Goal: Obtain resource: Obtain resource

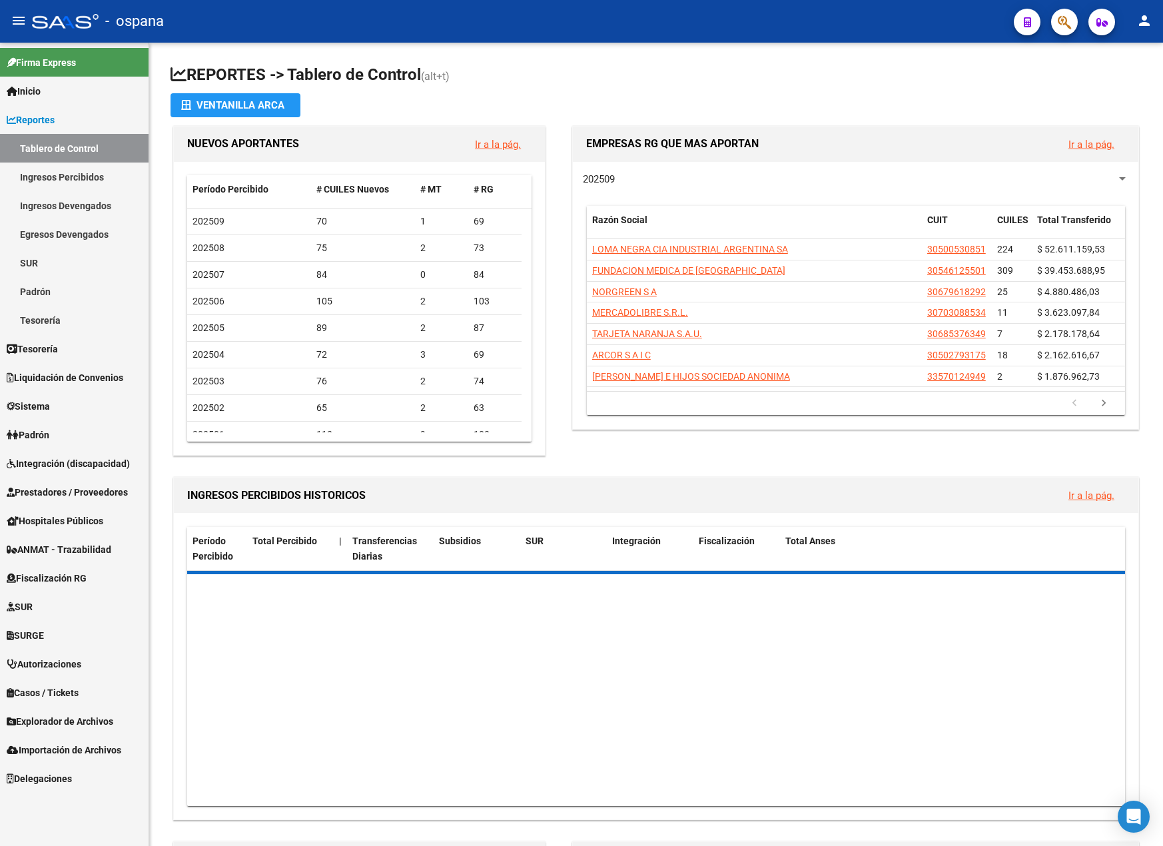
click at [1084, 15] on mat-toolbar "menu - ospana person" at bounding box center [581, 21] width 1163 height 43
click at [1068, 23] on icon "button" at bounding box center [1064, 22] width 13 height 15
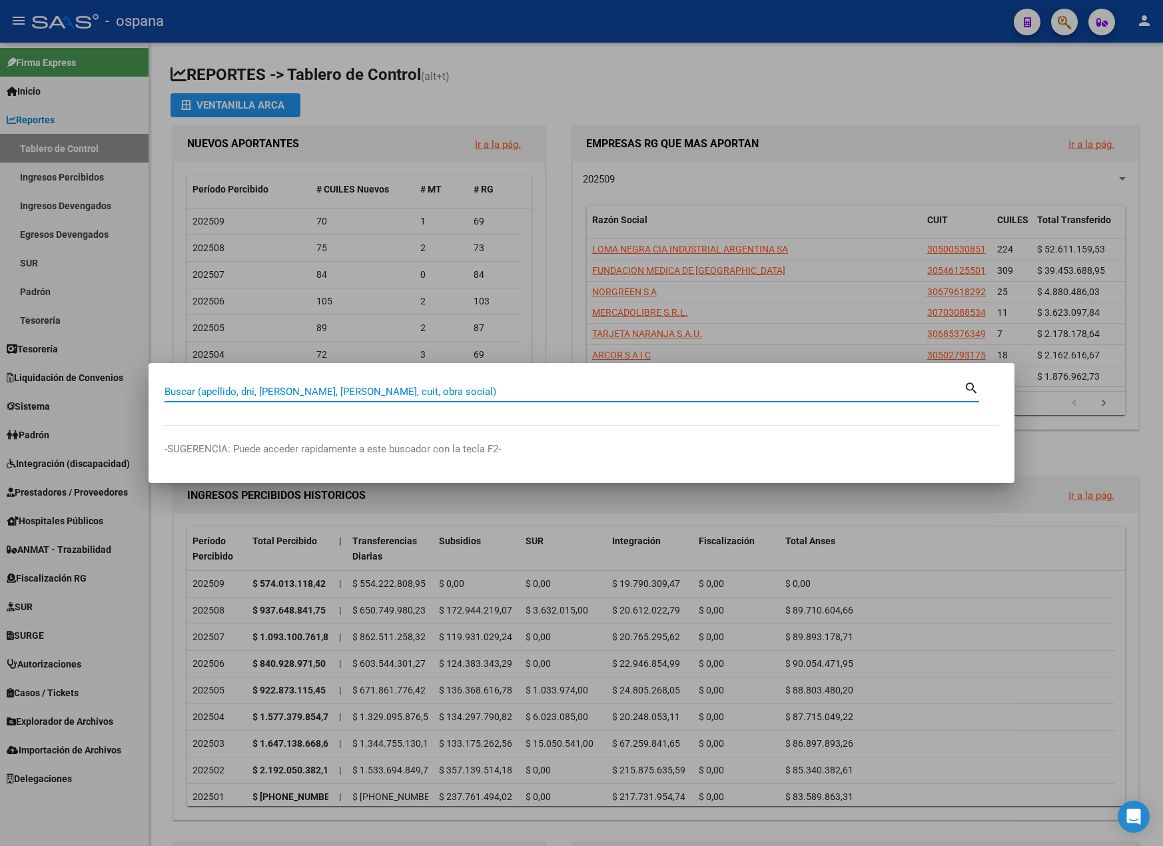
paste input "30559697857"
type input "30559697857"
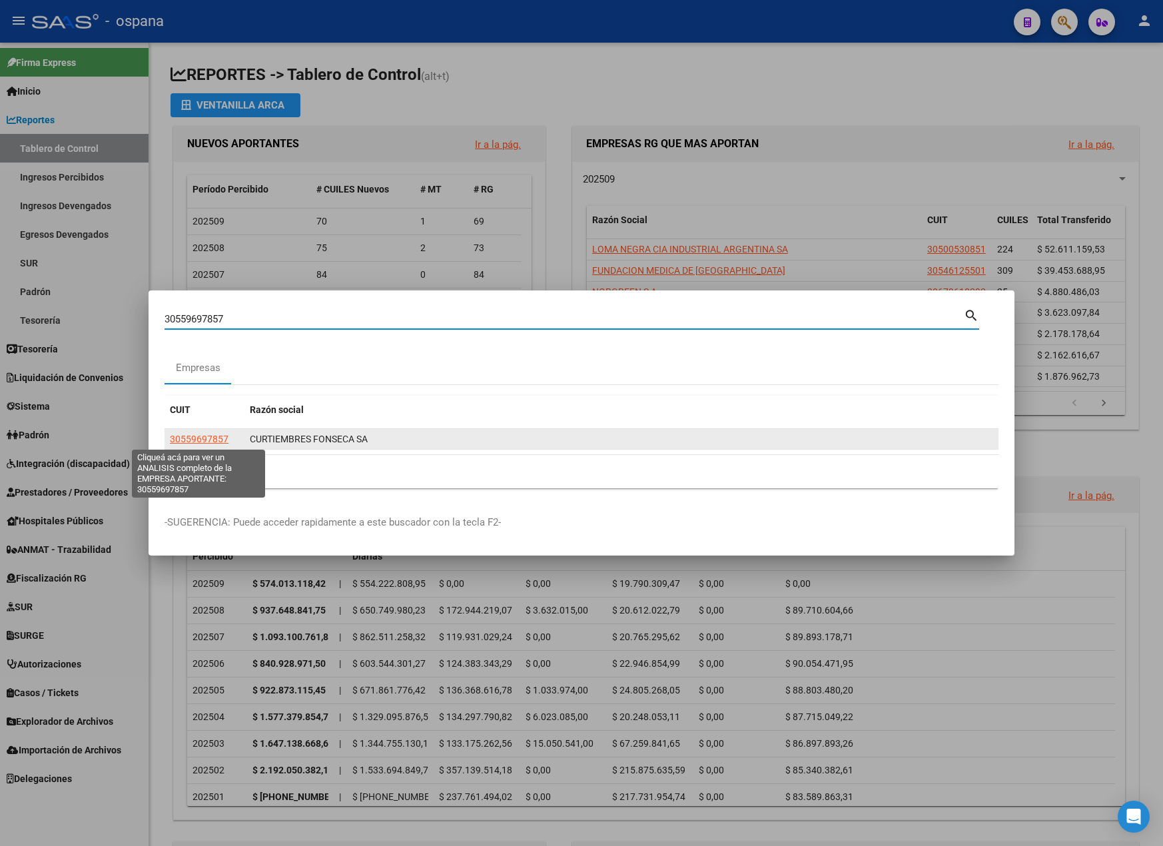
click at [195, 432] on app-link-go-to "30559697857" at bounding box center [199, 439] width 59 height 15
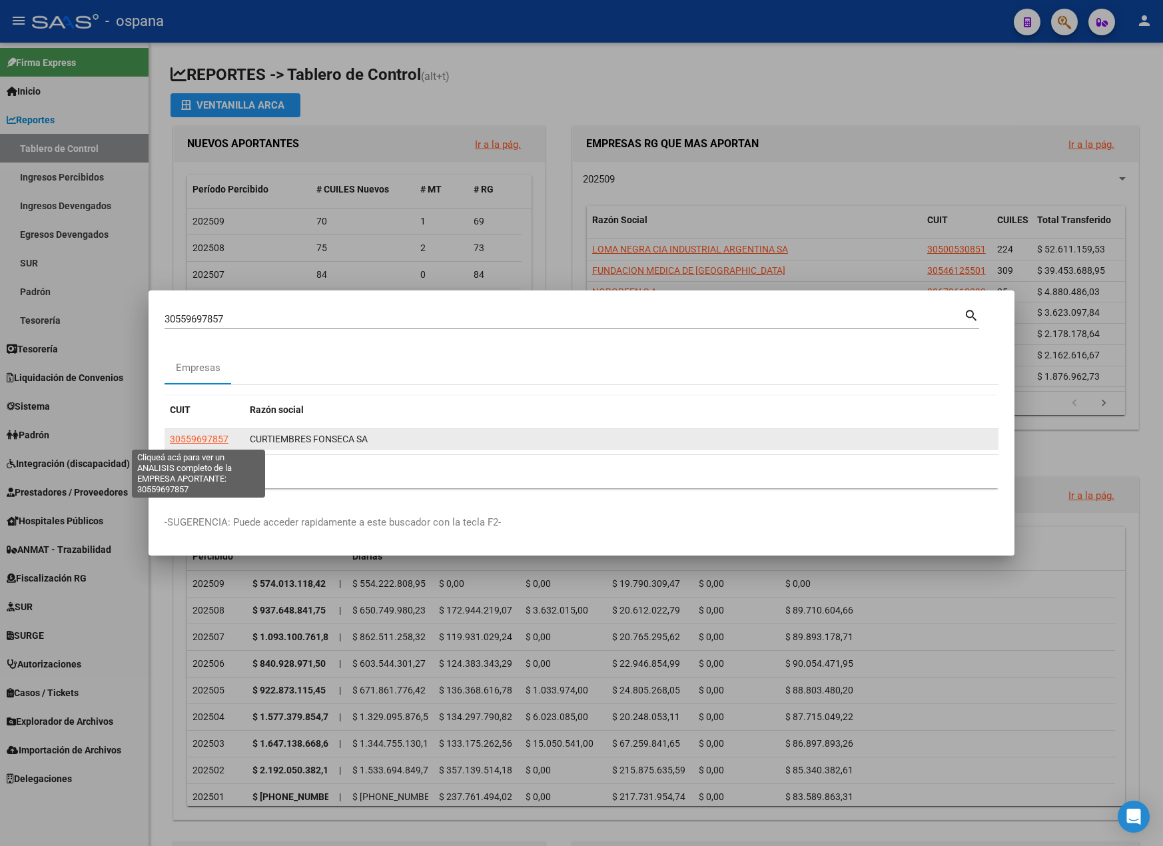
click at [195, 436] on span "30559697857" at bounding box center [199, 439] width 59 height 11
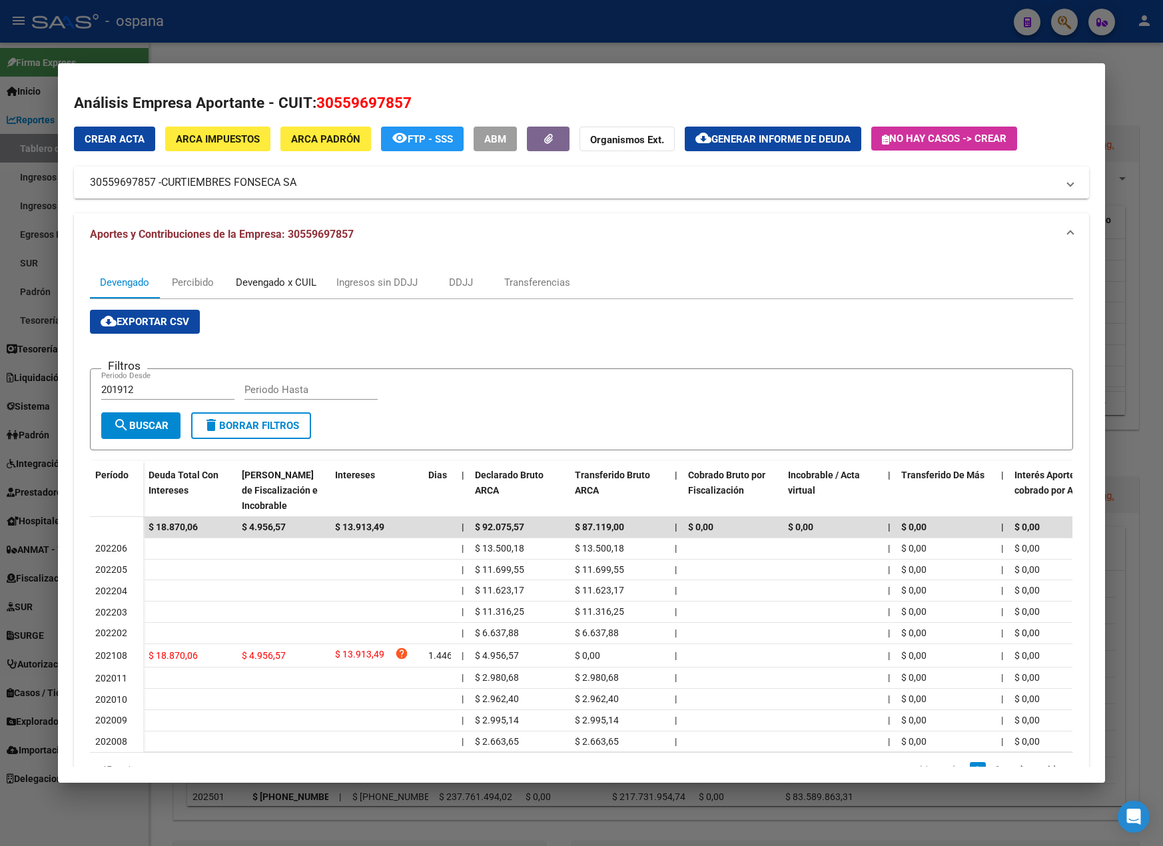
click at [262, 290] on div "Devengado x CUIL" at bounding box center [276, 282] width 81 height 15
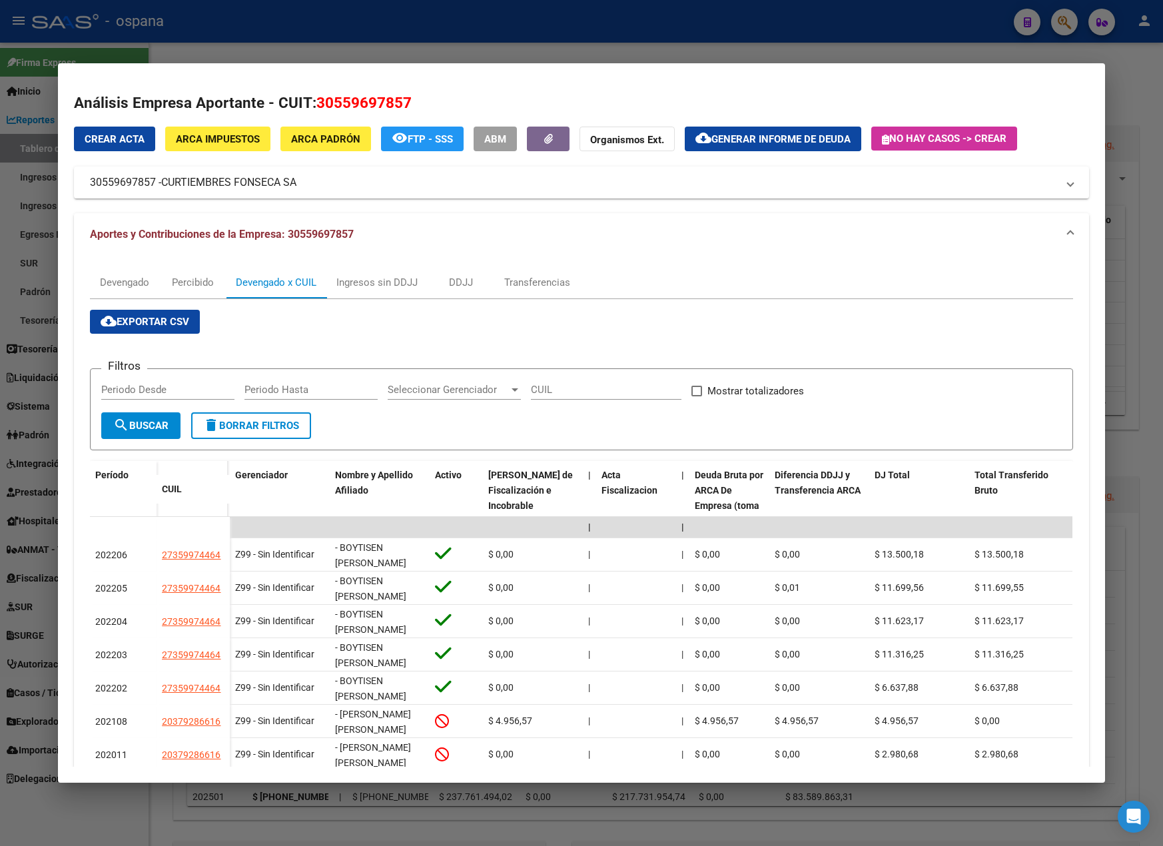
scroll to position [184, 0]
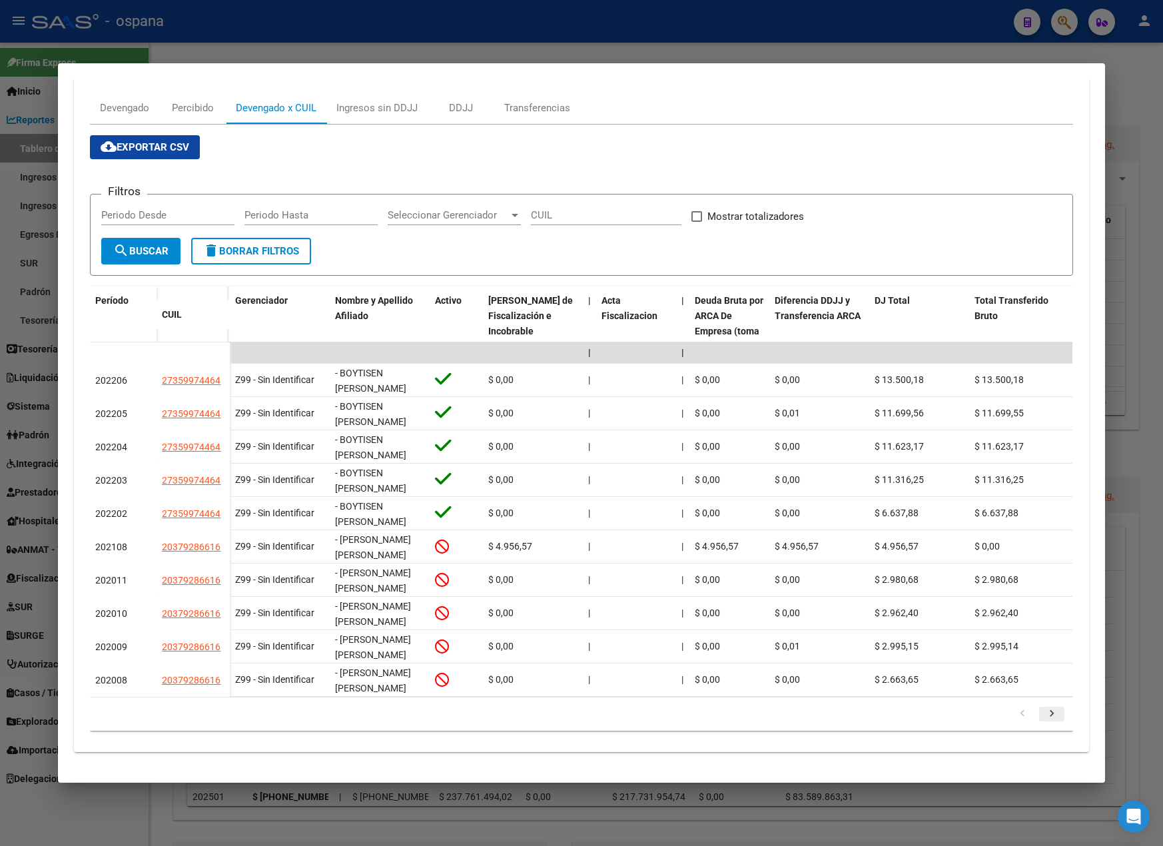
click at [1045, 712] on icon "go to next page" at bounding box center [1051, 716] width 17 height 16
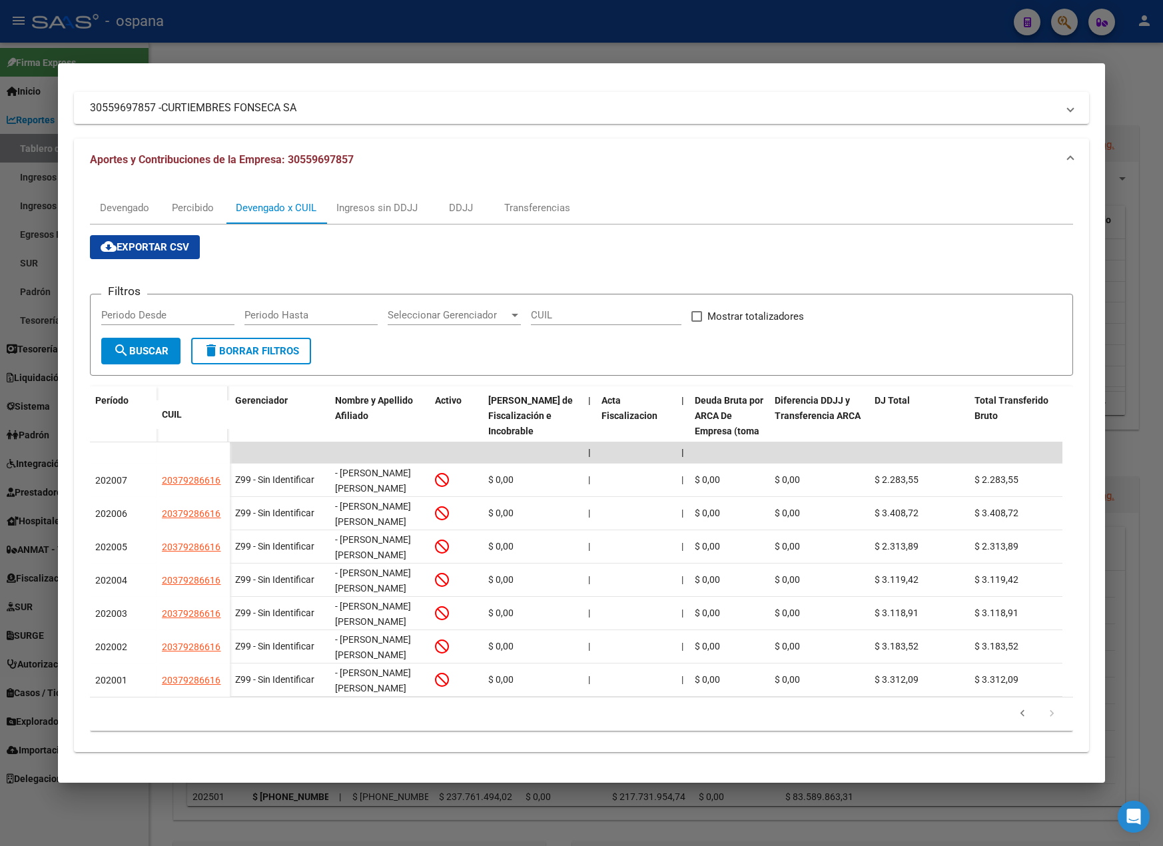
scroll to position [84, 0]
click at [1018, 714] on icon "go to previous page" at bounding box center [1022, 716] width 17 height 16
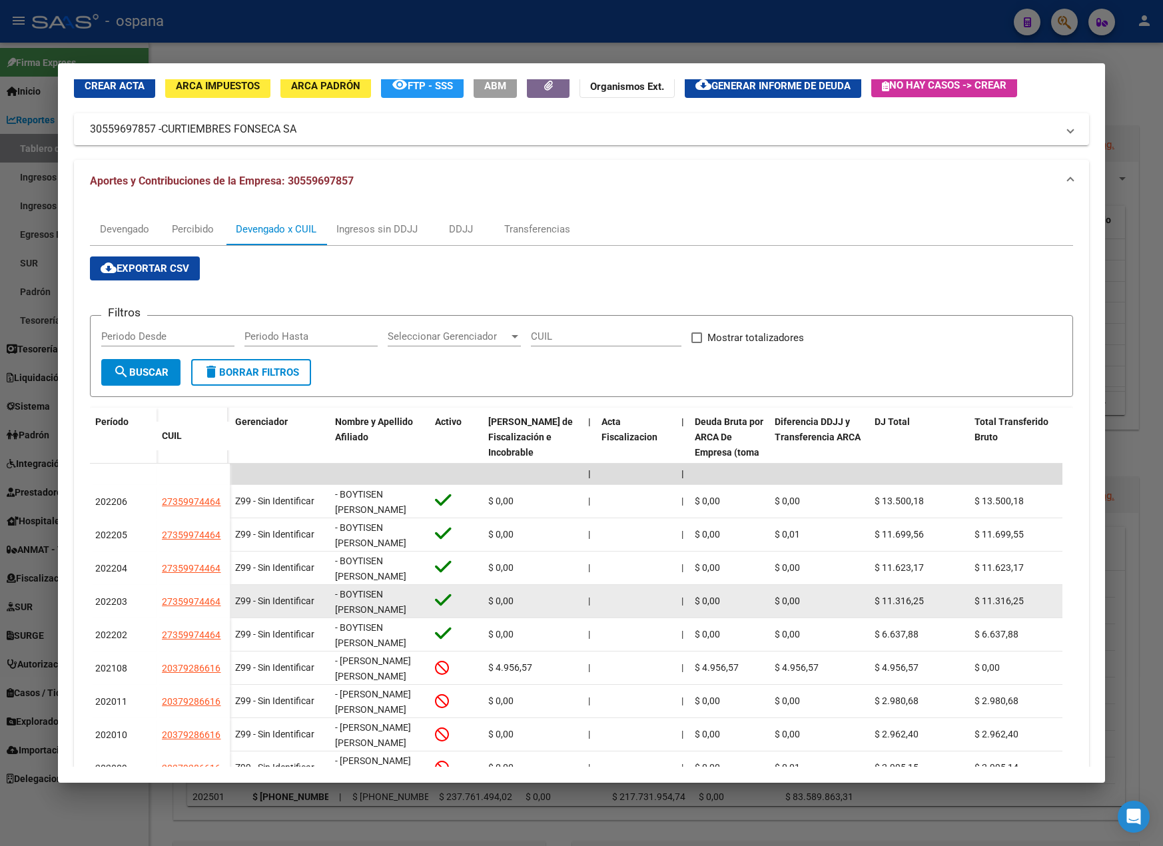
scroll to position [184, 0]
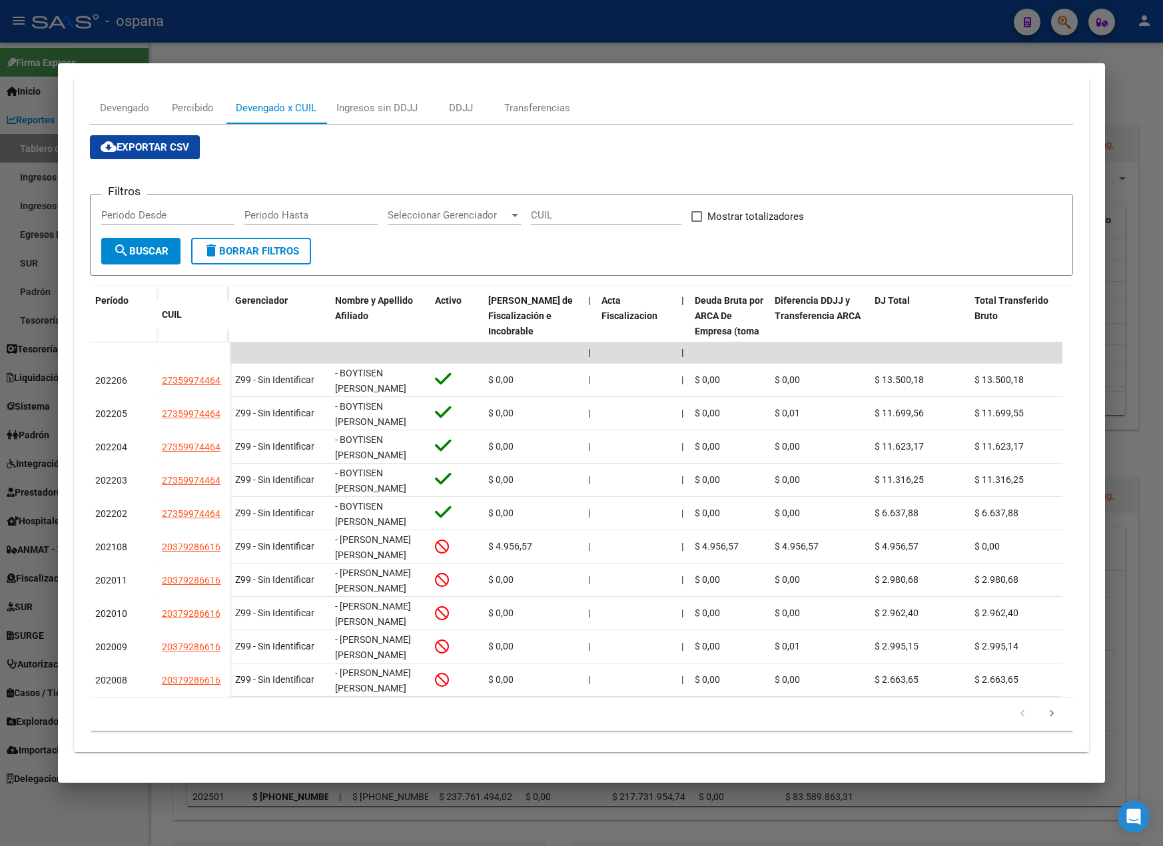
click at [157, 144] on button "cloud_download Exportar CSV" at bounding box center [145, 147] width 110 height 24
